Goal: Information Seeking & Learning: Learn about a topic

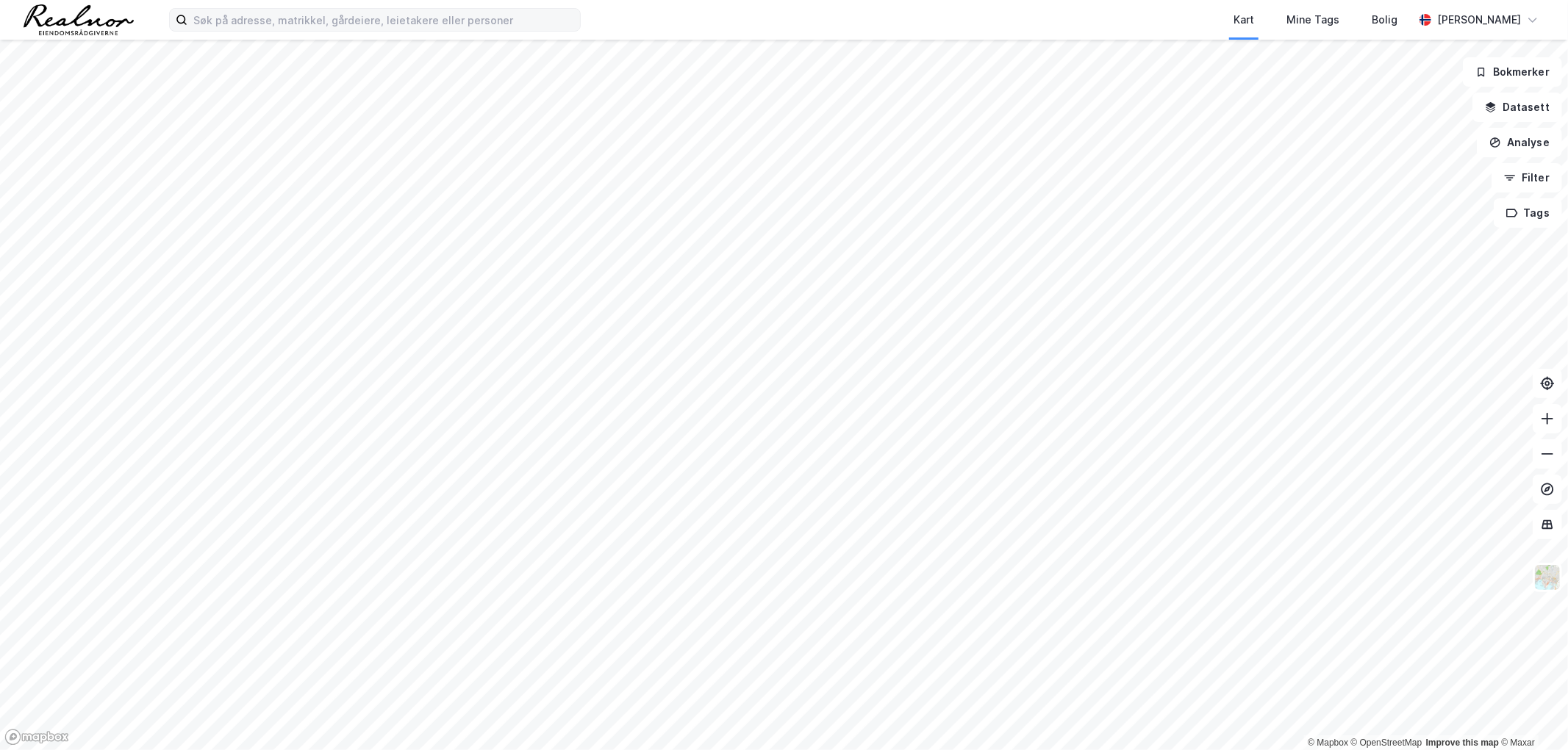
click at [276, 4] on div "Kart Mine Tags Bolig [PERSON_NAME]" at bounding box center [784, 20] width 1568 height 39
click at [278, 15] on input at bounding box center [383, 20] width 392 height 22
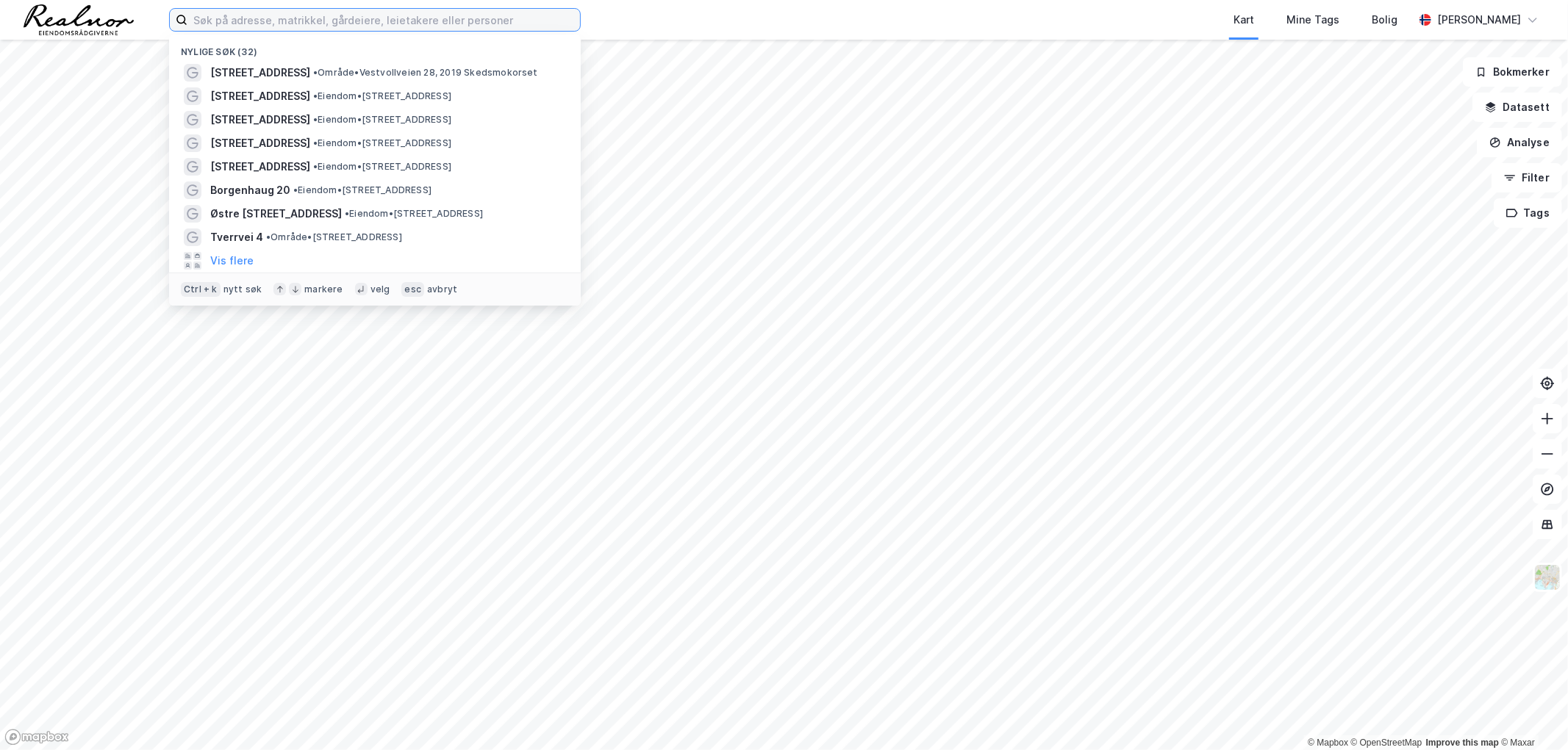
paste input "[PERSON_NAME][STREET_ADDRESS]"
type input "[PERSON_NAME][STREET_ADDRESS]"
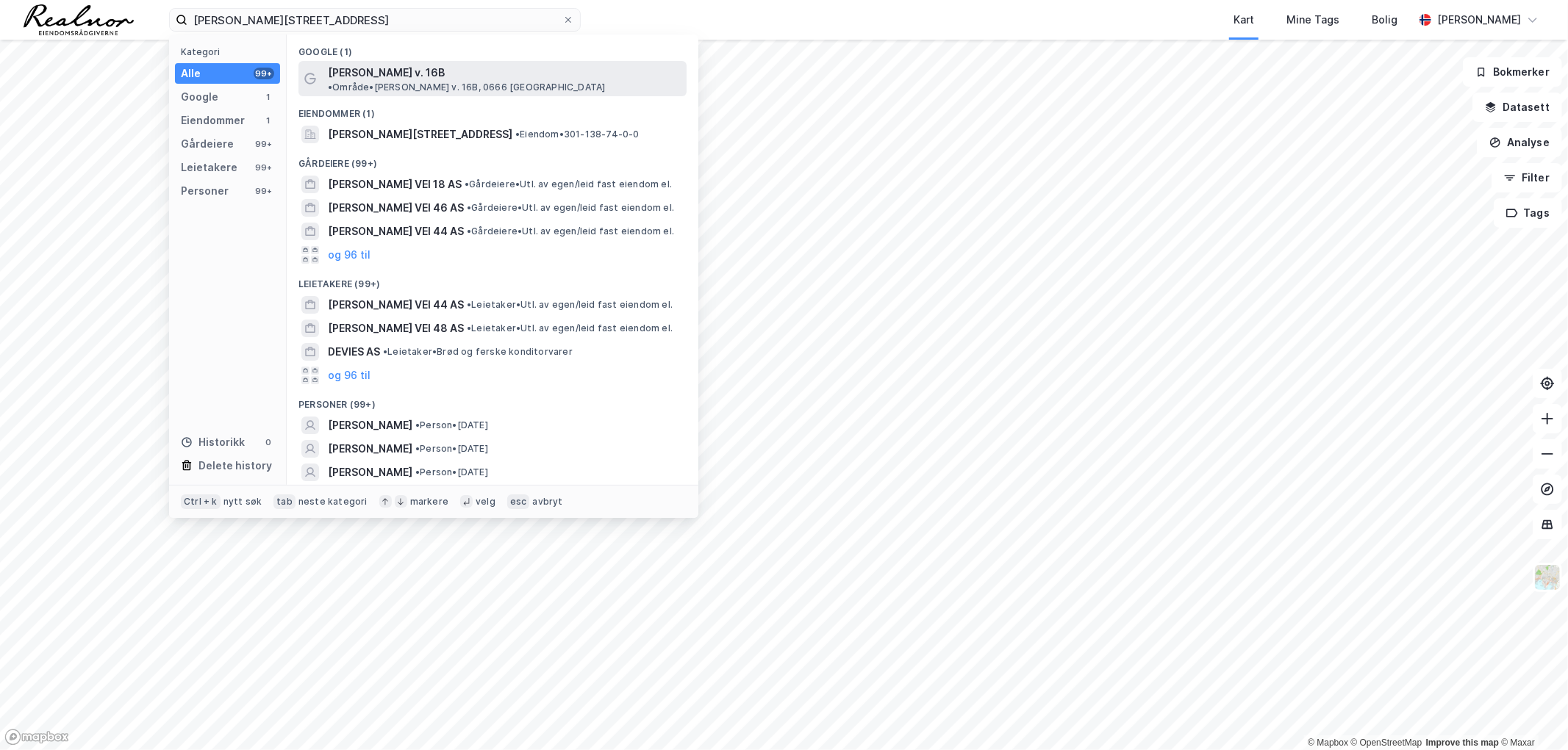
click at [495, 81] on span "• Område • [PERSON_NAME] v. 16B, 0666 [GEOGRAPHIC_DATA]" at bounding box center [467, 87] width 277 height 12
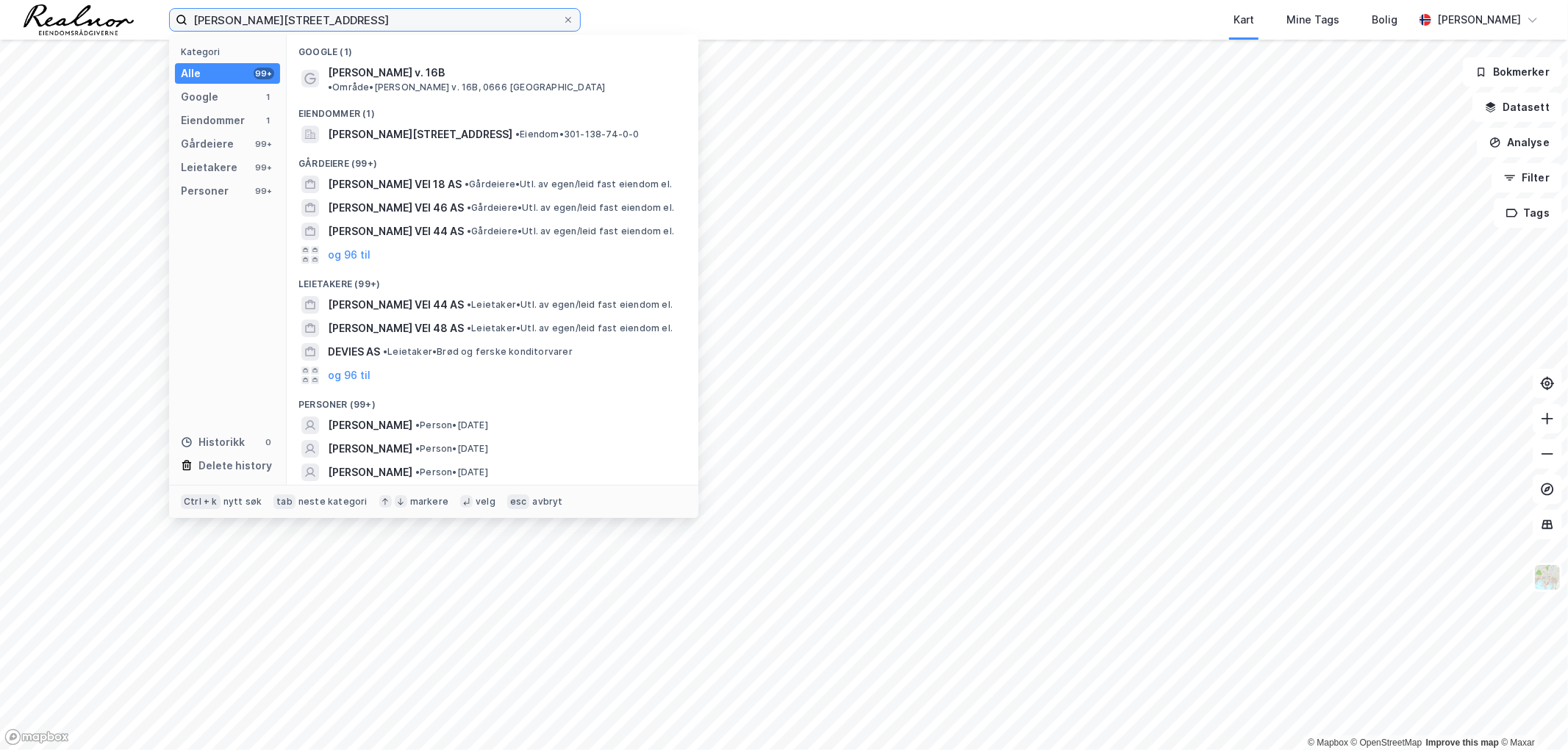
click at [322, 13] on input "[PERSON_NAME][STREET_ADDRESS]" at bounding box center [374, 20] width 375 height 22
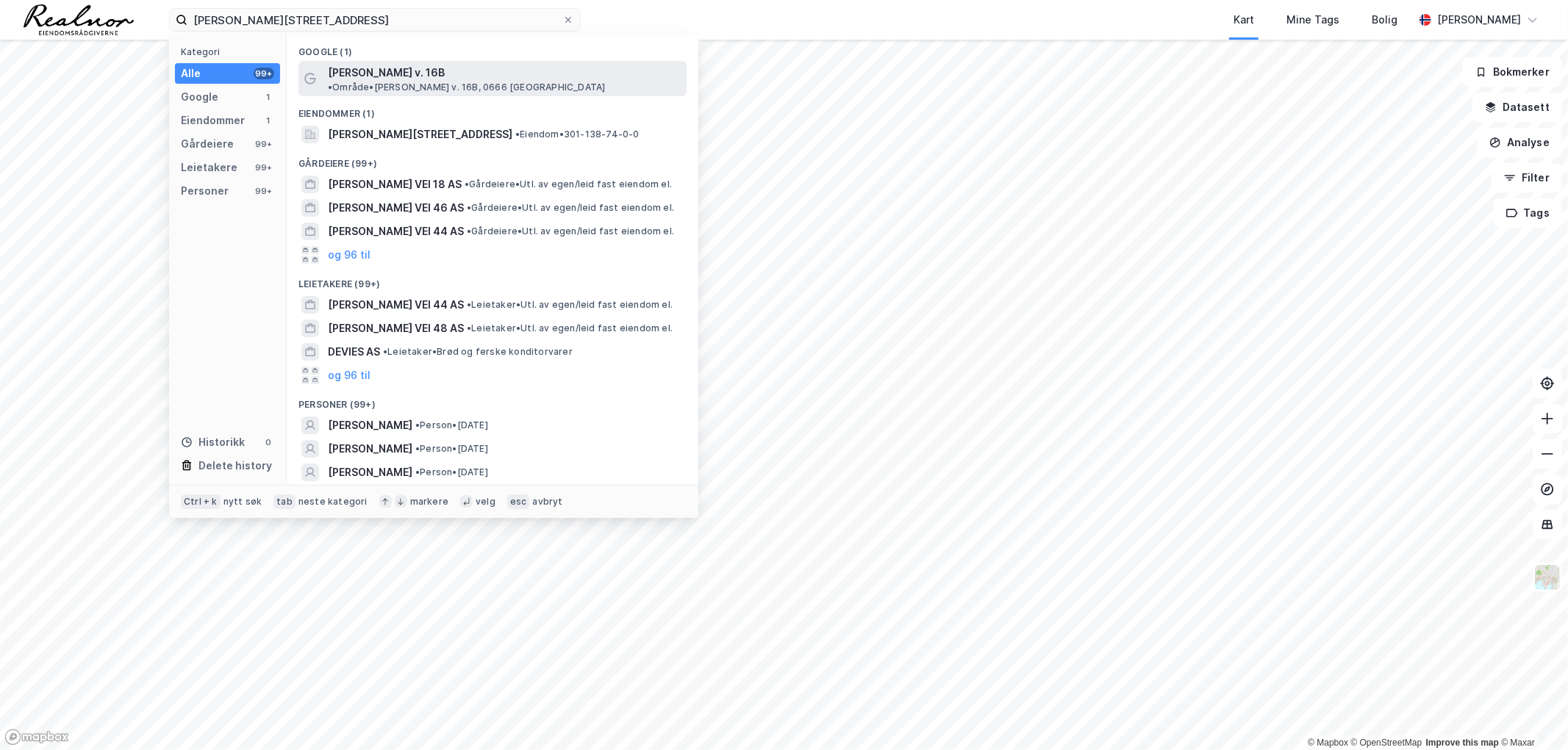
click at [439, 81] on span "• Område • [PERSON_NAME] v. 16B, 0666 [GEOGRAPHIC_DATA]" at bounding box center [467, 87] width 277 height 12
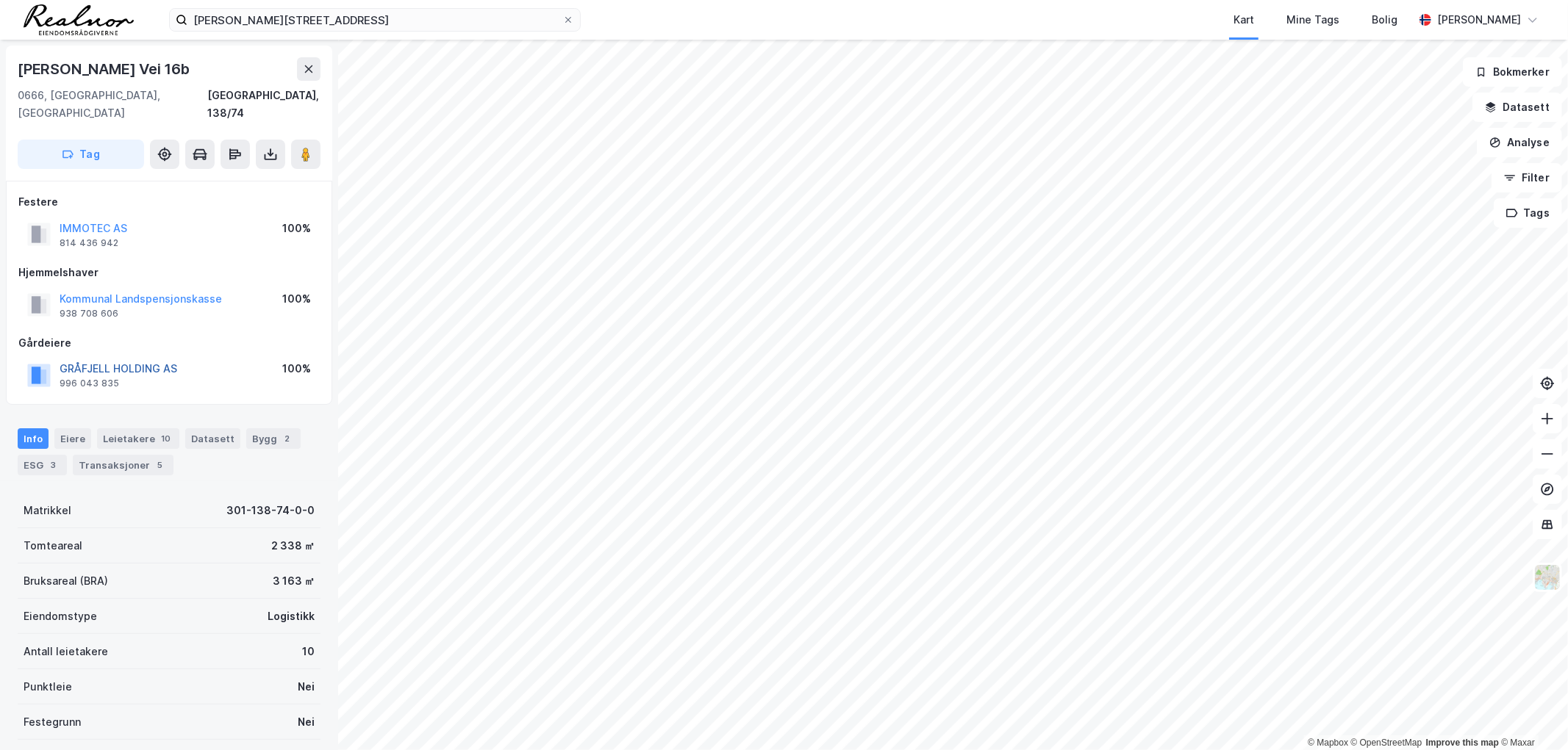
click at [0, 0] on button "GRÅFJELL HOLDING AS" at bounding box center [0, 0] width 0 height 0
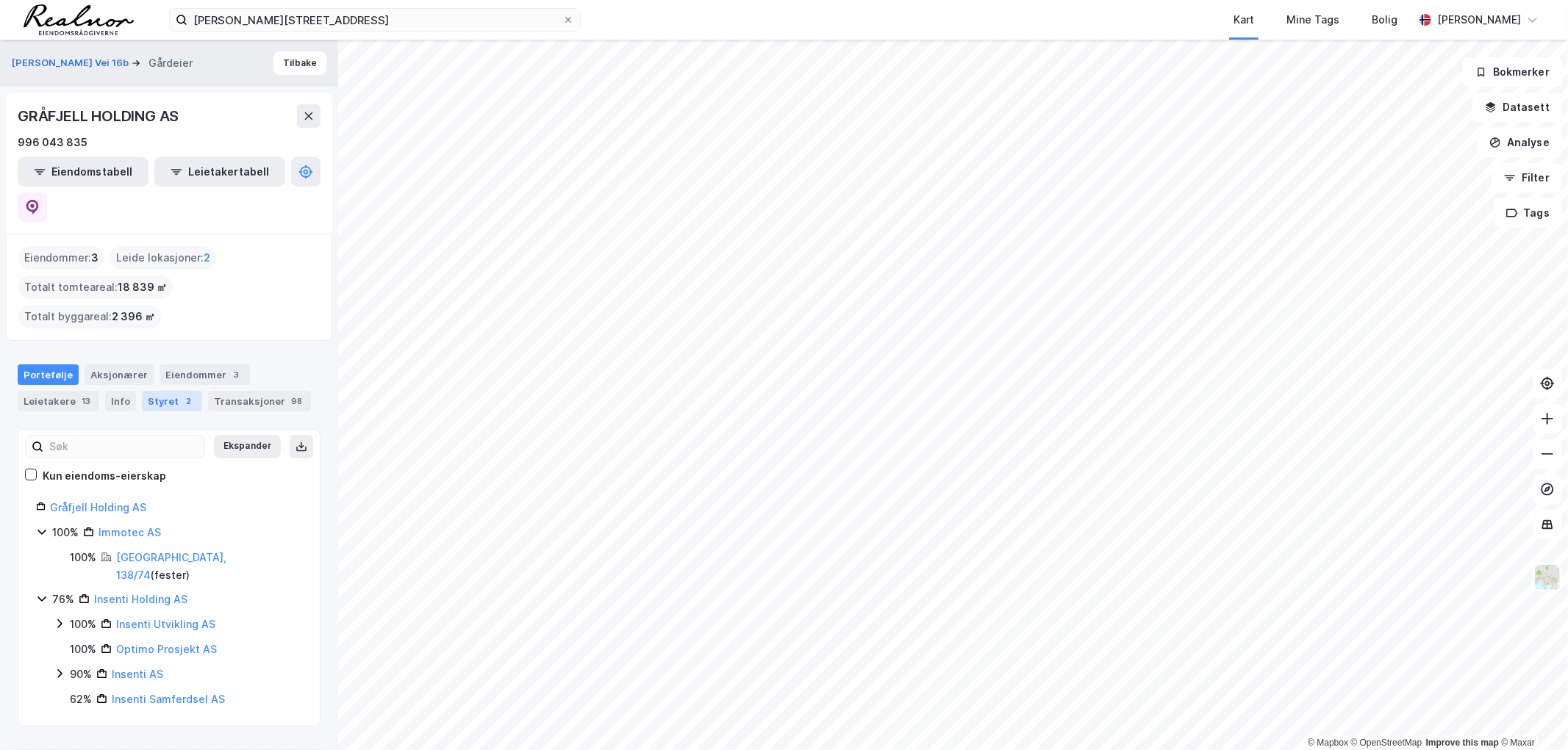
click at [170, 391] on div "Styret 2" at bounding box center [172, 401] width 61 height 21
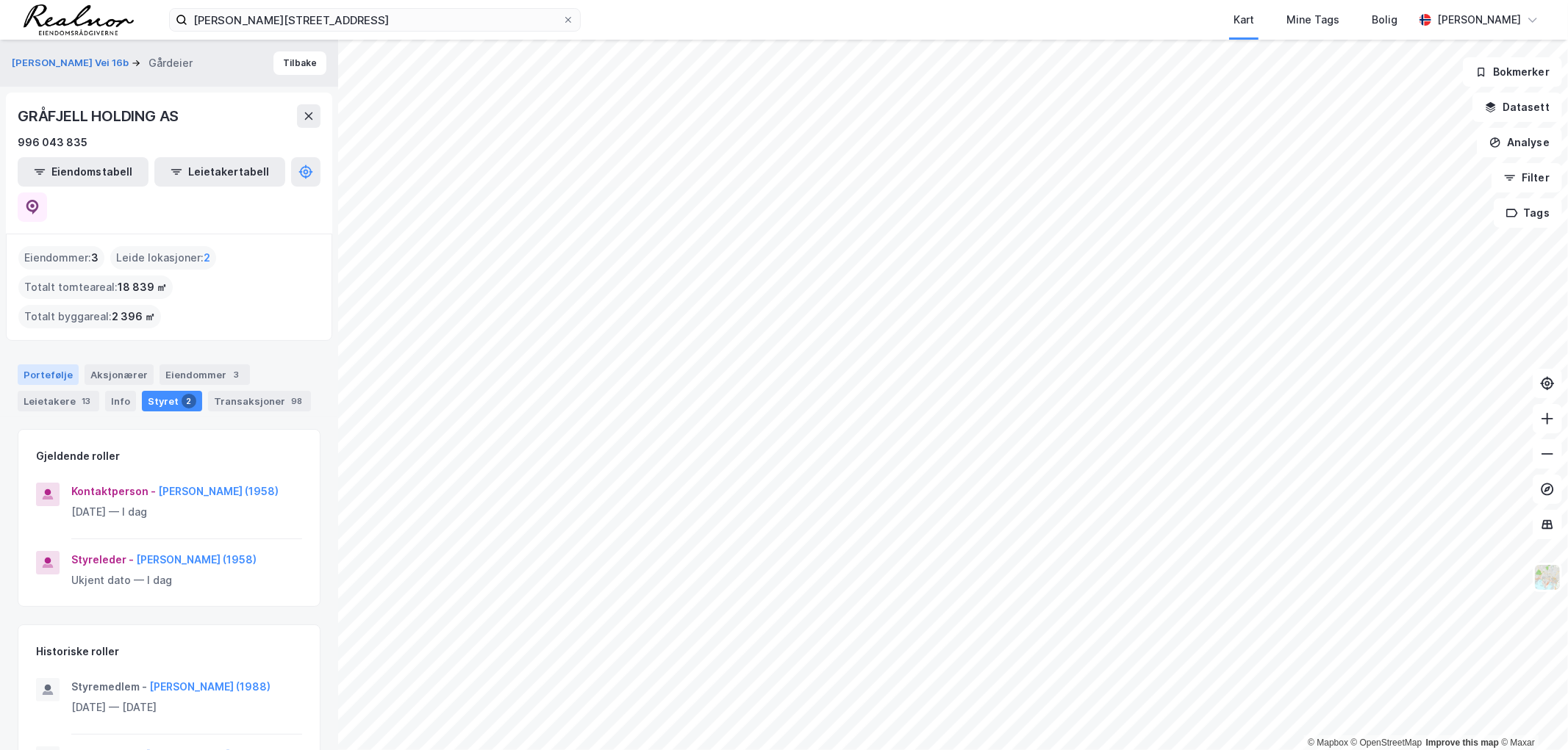
click at [56, 365] on div "Portefølje" at bounding box center [48, 375] width 61 height 21
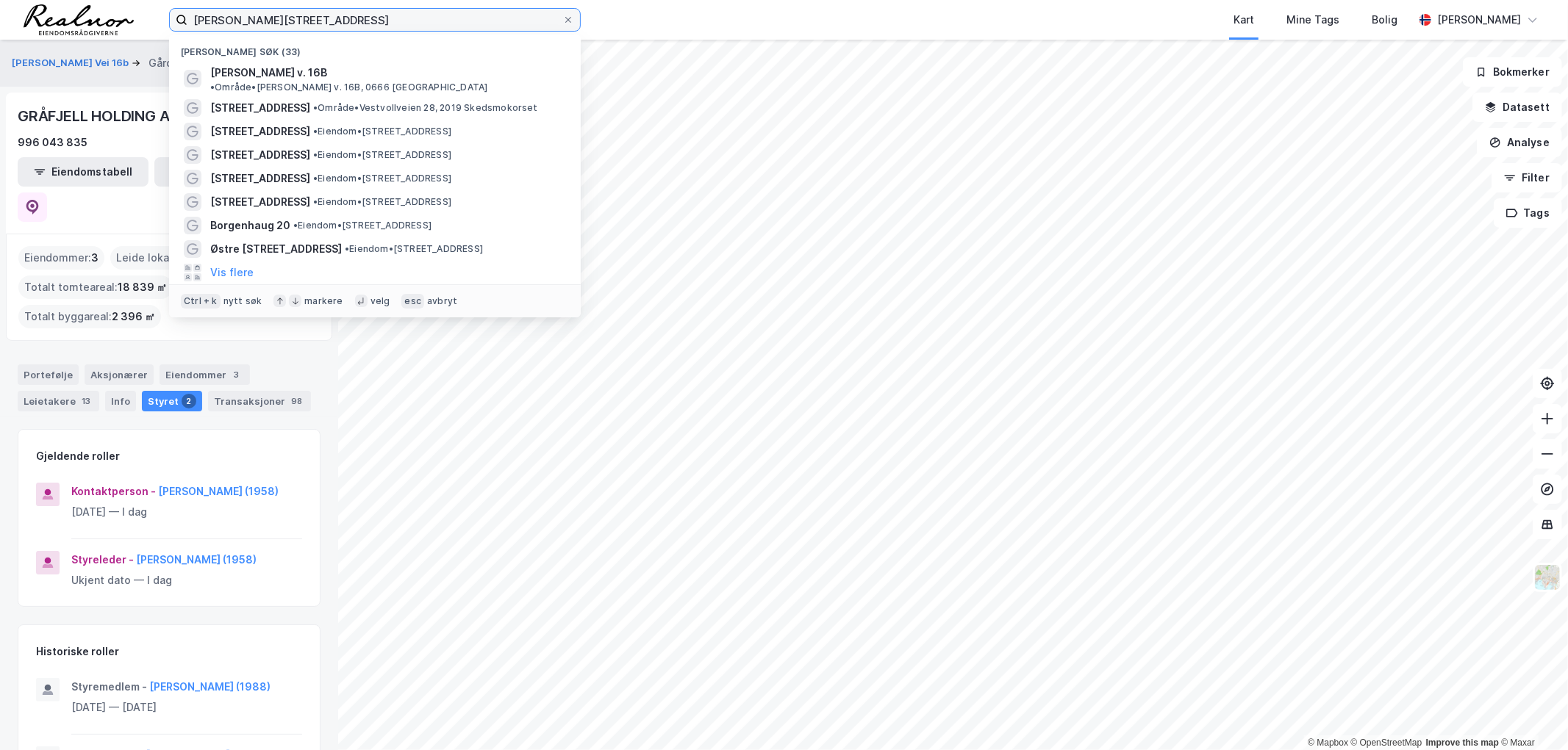
click at [318, 19] on input "[PERSON_NAME][STREET_ADDRESS]" at bounding box center [374, 20] width 375 height 22
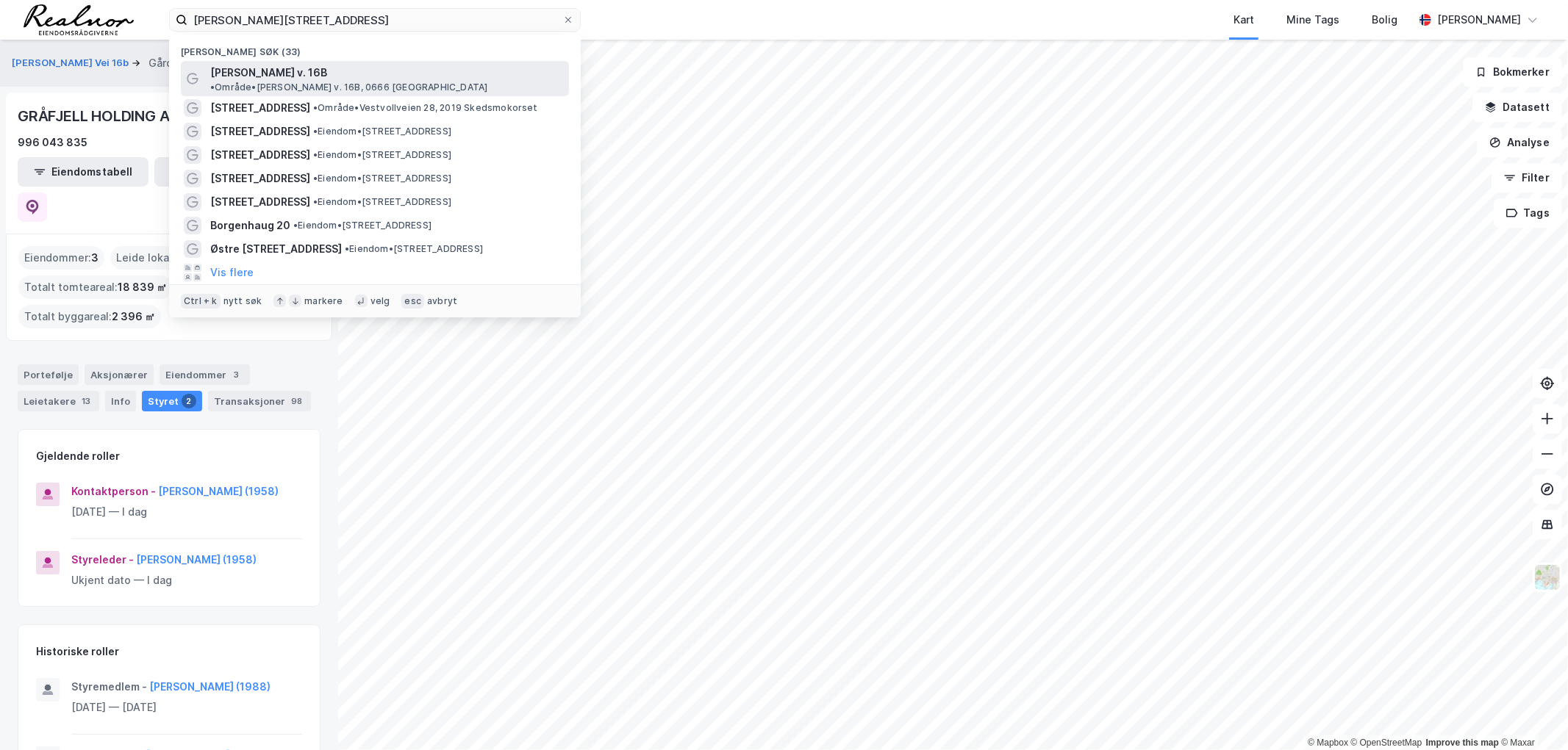
click at [322, 81] on span "• Område • [PERSON_NAME] v. 16B, 0666 [GEOGRAPHIC_DATA]" at bounding box center [349, 87] width 277 height 12
